Goal: Obtain resource: Obtain resource

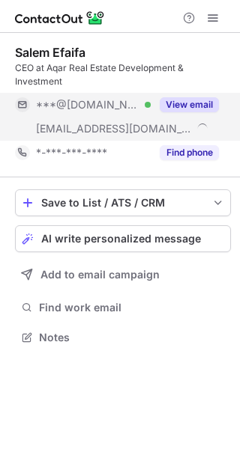
scroll to position [327, 240]
click at [184, 107] on button "View email" at bounding box center [189, 104] width 59 height 15
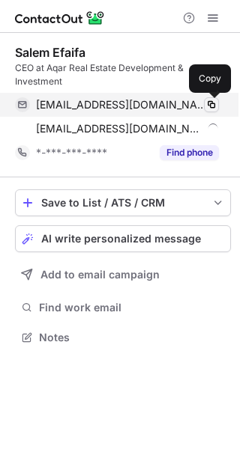
click at [210, 103] on span at bounding box center [211, 105] width 12 height 12
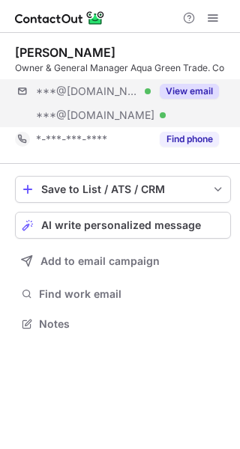
scroll to position [313, 240]
click at [178, 87] on button "View email" at bounding box center [189, 91] width 59 height 15
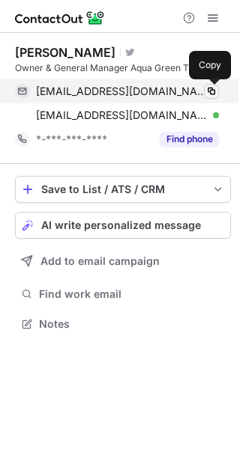
click at [213, 89] on span at bounding box center [211, 91] width 12 height 12
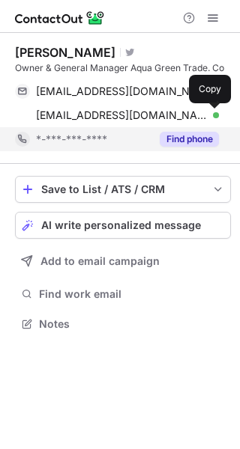
drag, startPoint x: 212, startPoint y: 113, endPoint x: 187, endPoint y: 134, distance: 33.0
click at [213, 113] on span at bounding box center [211, 115] width 12 height 12
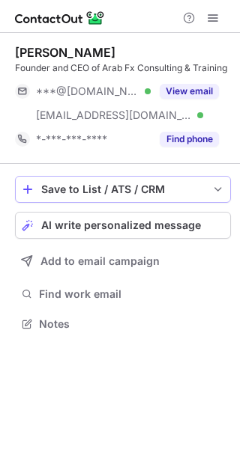
scroll to position [313, 240]
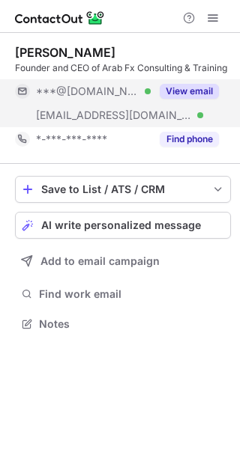
click at [196, 92] on button "View email" at bounding box center [189, 91] width 59 height 15
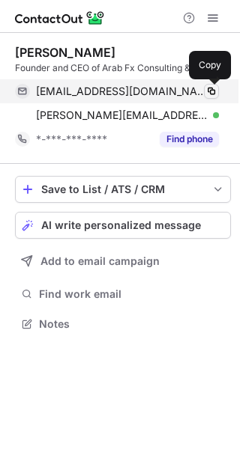
click at [210, 86] on span at bounding box center [211, 91] width 12 height 12
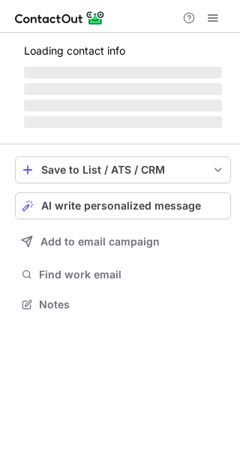
scroll to position [303, 240]
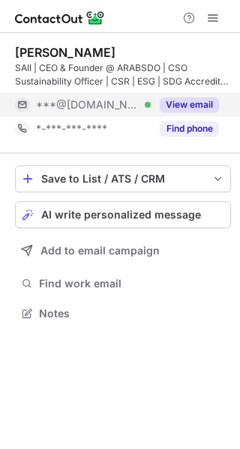
click at [199, 103] on button "View email" at bounding box center [189, 104] width 59 height 15
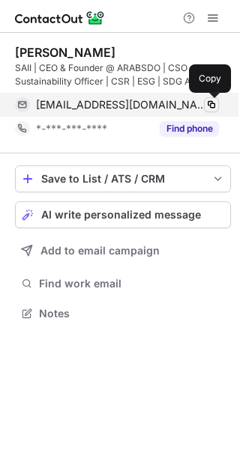
click at [213, 101] on span at bounding box center [211, 105] width 12 height 12
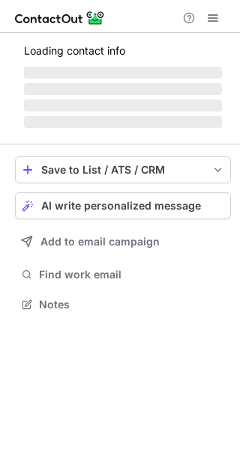
scroll to position [327, 240]
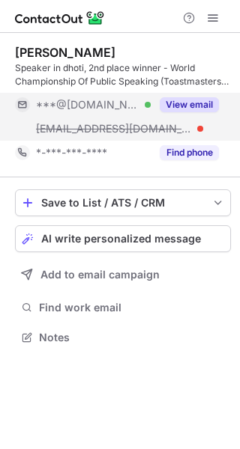
click at [189, 94] on div "View email" at bounding box center [185, 105] width 68 height 24
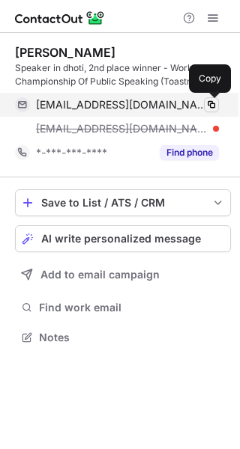
click at [214, 104] on span at bounding box center [211, 105] width 12 height 12
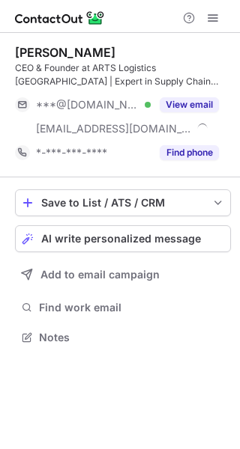
scroll to position [327, 240]
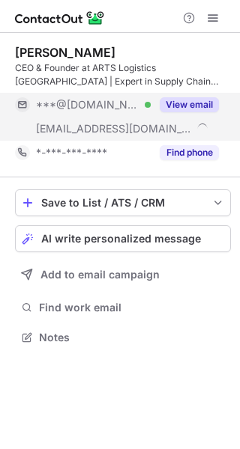
click at [193, 105] on button "View email" at bounding box center [189, 104] width 59 height 15
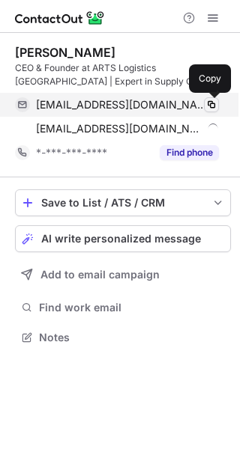
click at [207, 104] on span at bounding box center [211, 105] width 12 height 12
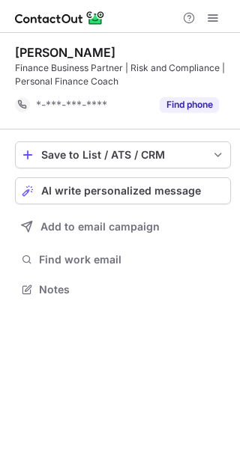
scroll to position [279, 240]
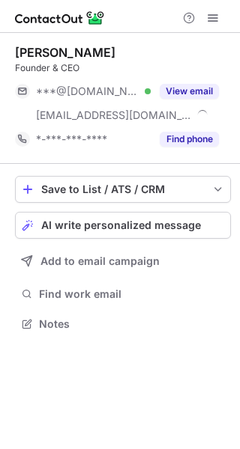
scroll to position [313, 240]
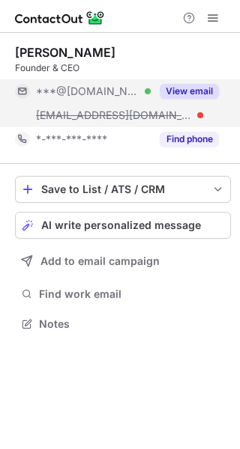
click at [205, 89] on button "View email" at bounding box center [189, 91] width 59 height 15
